Goal: Find contact information: Find contact information

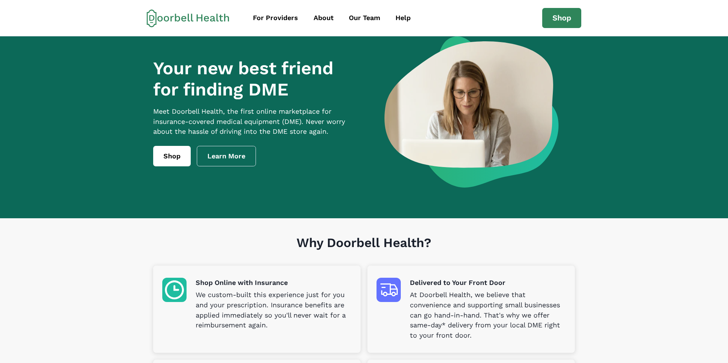
drag, startPoint x: 231, startPoint y: 120, endPoint x: 313, endPoint y: 131, distance: 82.7
click at [313, 131] on p "Meet Doorbell Health, the first online marketplace for insurance-covered medica…" at bounding box center [256, 122] width 206 height 31
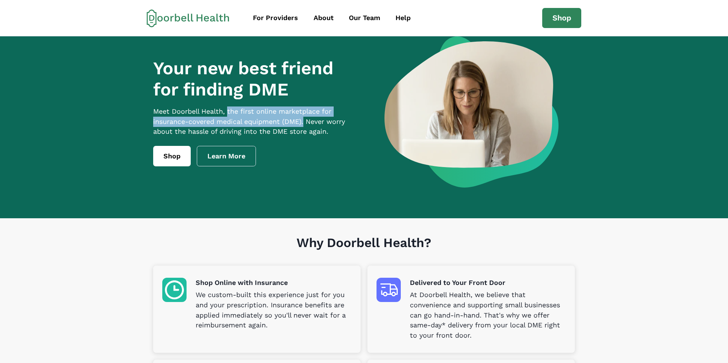
drag, startPoint x: 308, startPoint y: 131, endPoint x: 229, endPoint y: 121, distance: 79.6
click at [229, 121] on p "Meet Doorbell Health, the first online marketplace for insurance-covered medica…" at bounding box center [256, 122] width 206 height 31
copy p "the first online marketplace for insurance-covered medical equipment (DME)."
click at [404, 18] on div "Help" at bounding box center [403, 18] width 15 height 10
click at [401, 20] on div "Help" at bounding box center [403, 18] width 15 height 10
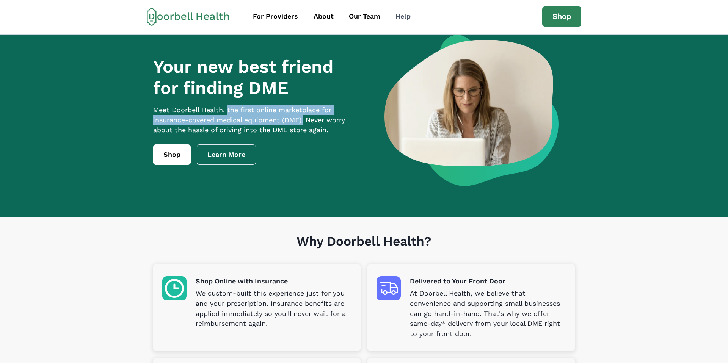
click at [401, 16] on div "Help" at bounding box center [403, 16] width 15 height 10
click at [0, 0] on div "For Providers About Our Team Help Shop [EMAIL_ADDRESS][DOMAIN_NAME] Privacy Ter…" at bounding box center [364, 16] width 728 height 36
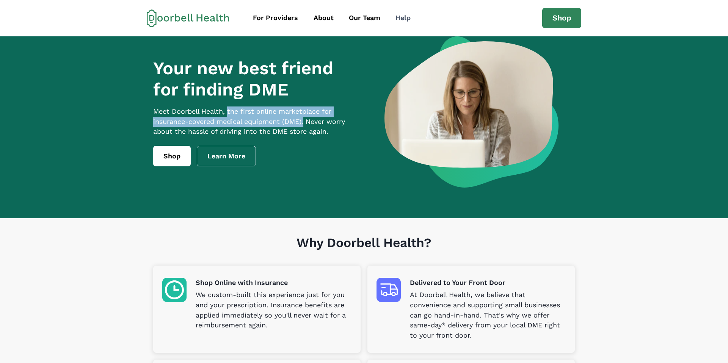
click at [401, 18] on div "Help" at bounding box center [403, 18] width 15 height 10
click at [0, 0] on div "For Providers About Our Team Help Shop [EMAIL_ADDRESS][DOMAIN_NAME] Privacy Ter…" at bounding box center [364, 18] width 728 height 36
click at [273, 16] on div "For Providers" at bounding box center [275, 18] width 45 height 10
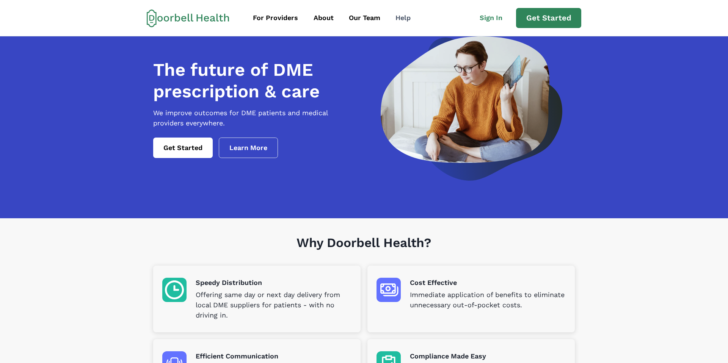
click at [399, 18] on div "Help" at bounding box center [403, 18] width 15 height 10
click at [396, 19] on div "Help" at bounding box center [403, 18] width 15 height 10
